Goal: Navigation & Orientation: Understand site structure

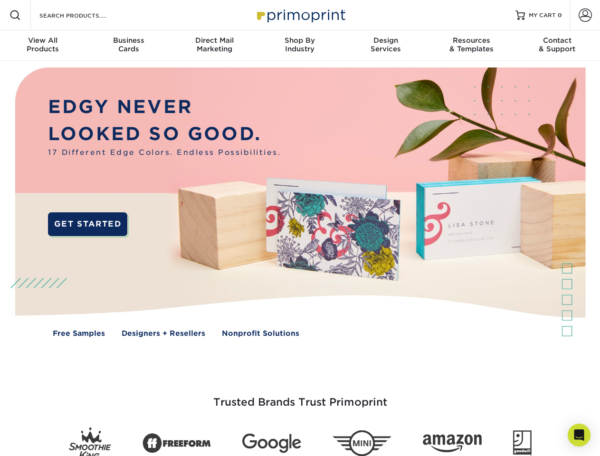
click at [300, 228] on img at bounding box center [300, 209] width 594 height 297
click at [15, 15] on span at bounding box center [15, 15] width 11 height 11
click at [585, 15] on span at bounding box center [585, 15] width 13 height 13
click at [43, 46] on div "View All Products" at bounding box center [43, 44] width 86 height 17
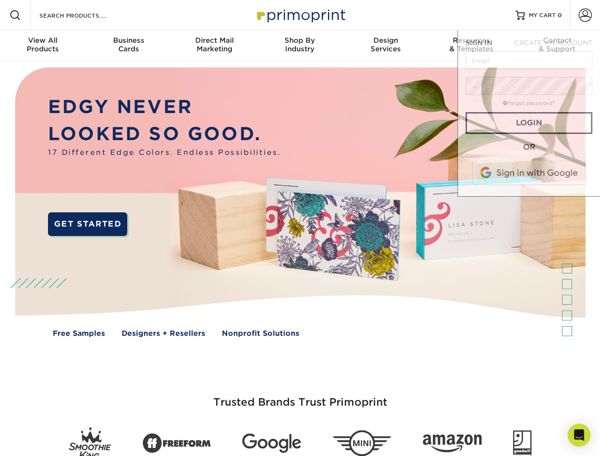
click at [128, 46] on div "Business Cards" at bounding box center [129, 44] width 86 height 17
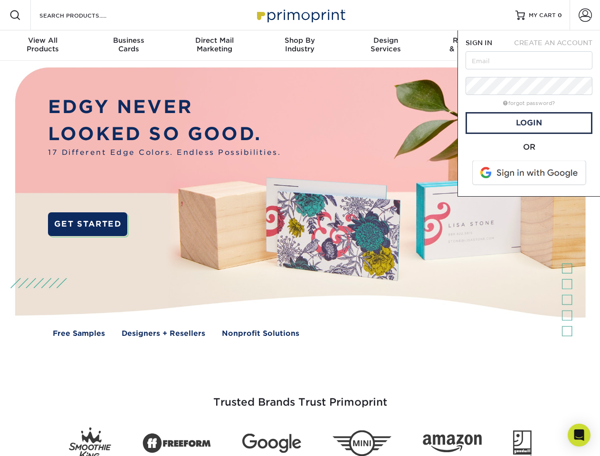
click at [214, 46] on div "Direct Mail Marketing" at bounding box center [215, 44] width 86 height 17
click at [300, 46] on div "Shop By Industry" at bounding box center [300, 44] width 86 height 17
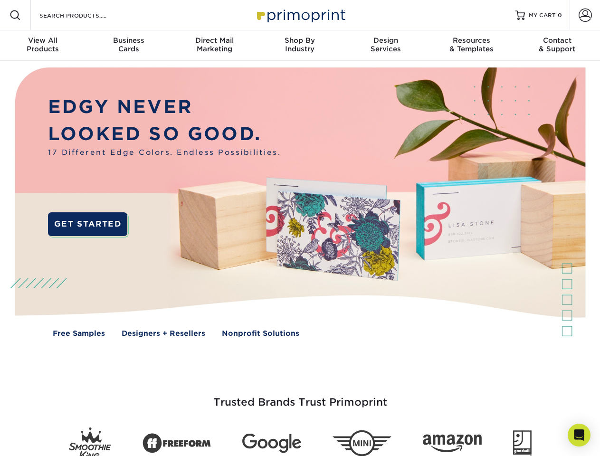
click at [386, 46] on div "Design Services" at bounding box center [386, 44] width 86 height 17
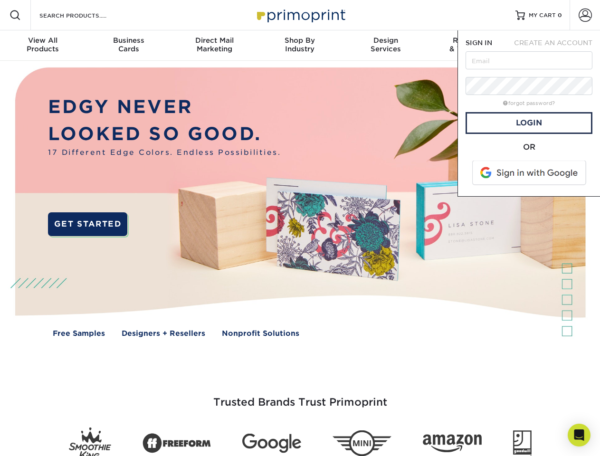
click at [472, 46] on span "SIGN IN" at bounding box center [479, 43] width 27 height 8
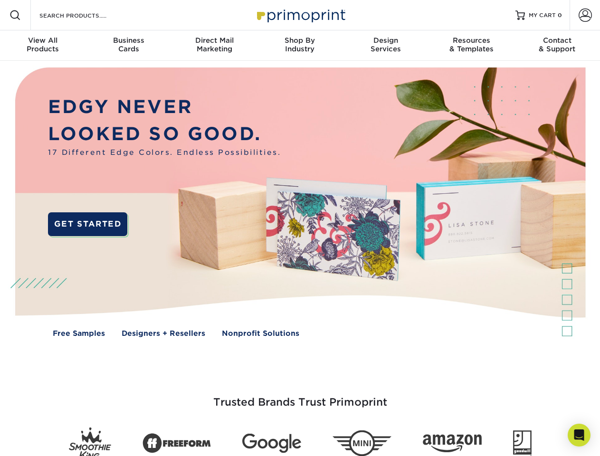
click at [558, 46] on div "Contact & Support" at bounding box center [558, 44] width 86 height 17
